Goal: Task Accomplishment & Management: Manage account settings

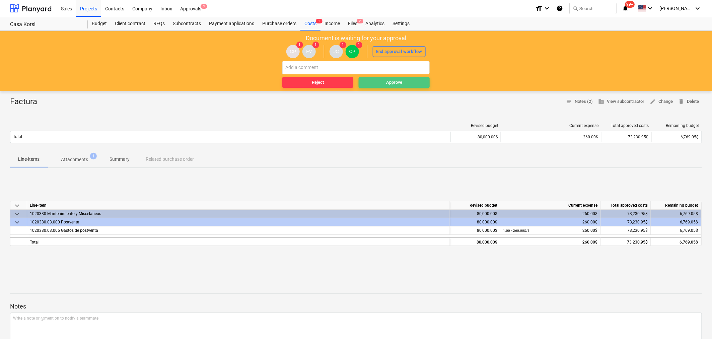
click at [377, 81] on span "Approve" at bounding box center [394, 83] width 66 height 8
click at [80, 158] on p "Attachments" at bounding box center [74, 159] width 27 height 7
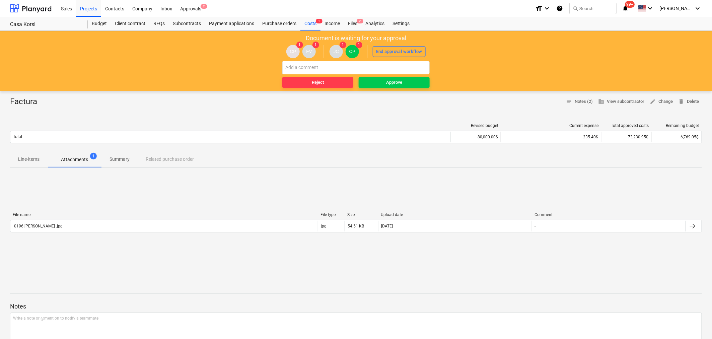
click at [23, 158] on p "Line-items" at bounding box center [28, 159] width 21 height 7
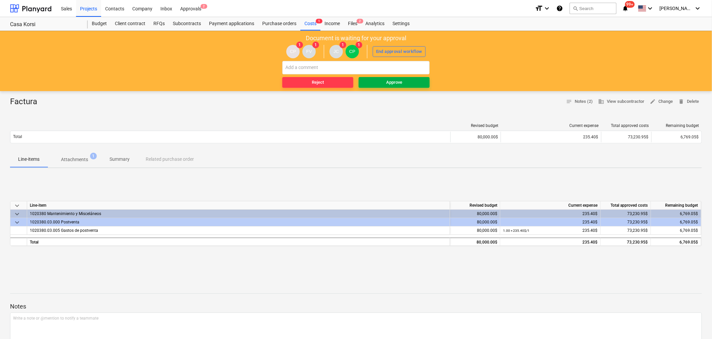
click at [396, 83] on div "Approve" at bounding box center [394, 83] width 16 height 8
click at [69, 156] on p "Attachments" at bounding box center [74, 159] width 27 height 7
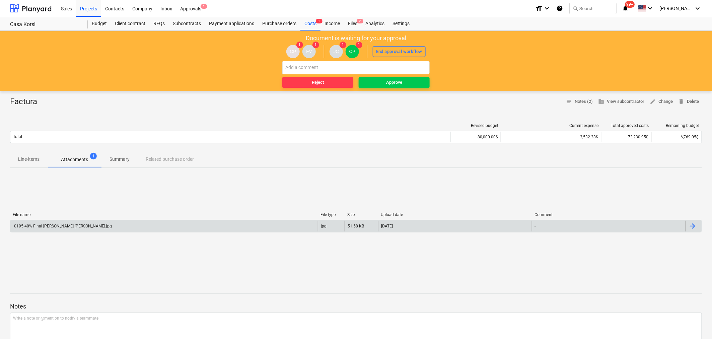
click at [72, 228] on div "0195 40% Final Muro de Korsi.jpg" at bounding box center [62, 226] width 99 height 5
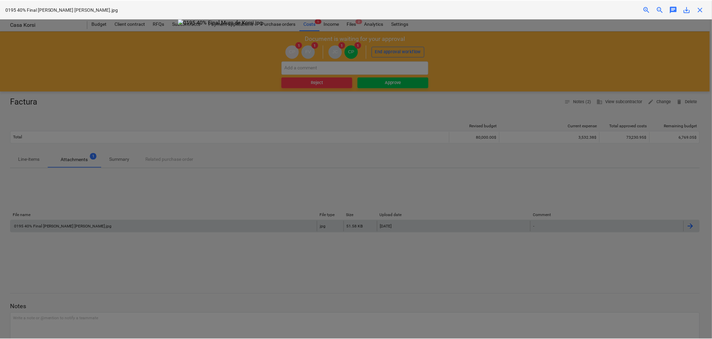
scroll to position [74, 0]
click at [701, 8] on span "close" at bounding box center [702, 9] width 8 height 8
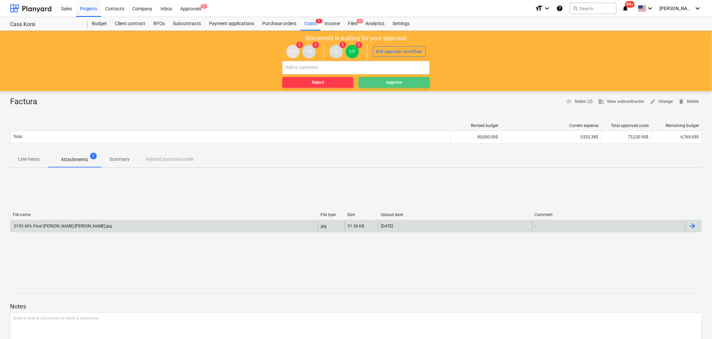
click at [395, 81] on div "Approve" at bounding box center [394, 83] width 16 height 8
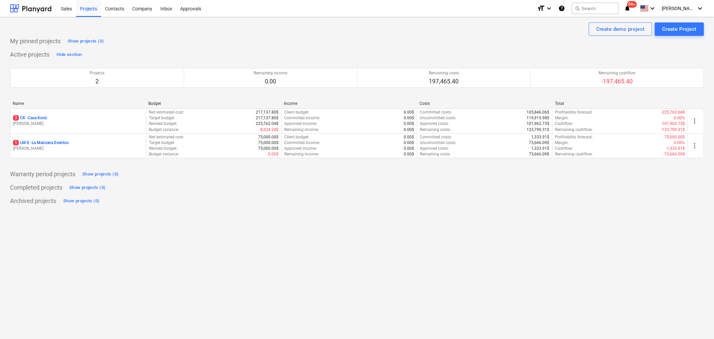
click at [686, 8] on div "Failed to get budget You do not have permissions for this action" at bounding box center [620, 10] width 181 height 21
click at [700, 9] on div "Failed to get budget You do not have permissions for this action" at bounding box center [620, 10] width 181 height 21
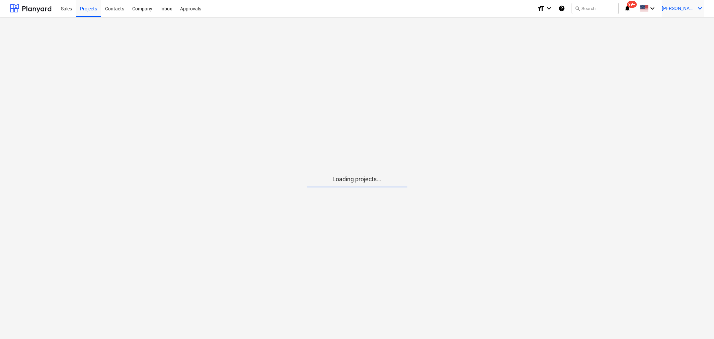
click at [702, 9] on icon "keyboard_arrow_down" at bounding box center [700, 8] width 8 height 8
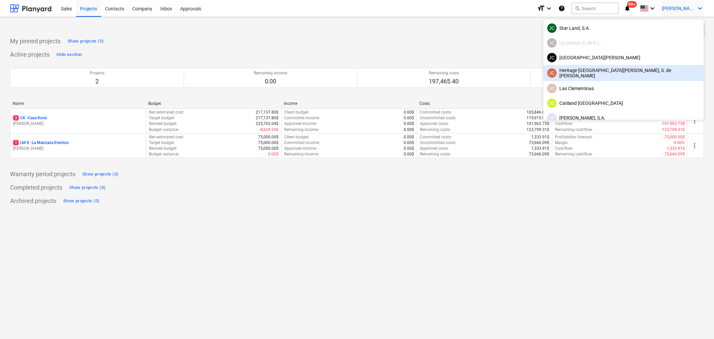
click at [653, 70] on div "JC Heritage [GEOGRAPHIC_DATA][PERSON_NAME], S. de [PERSON_NAME]" at bounding box center [623, 73] width 153 height 11
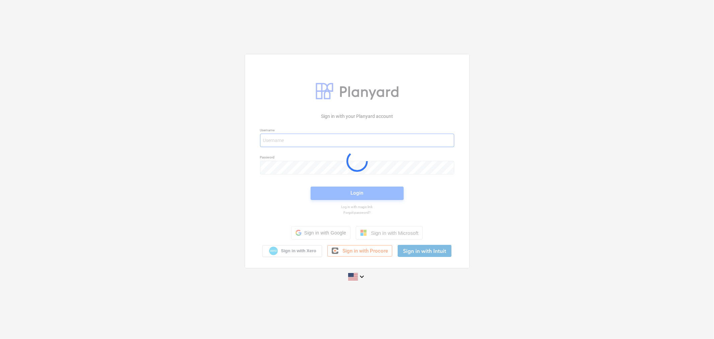
type input "javier+l15@conservatoriosa.com"
